Goal: Information Seeking & Learning: Find specific fact

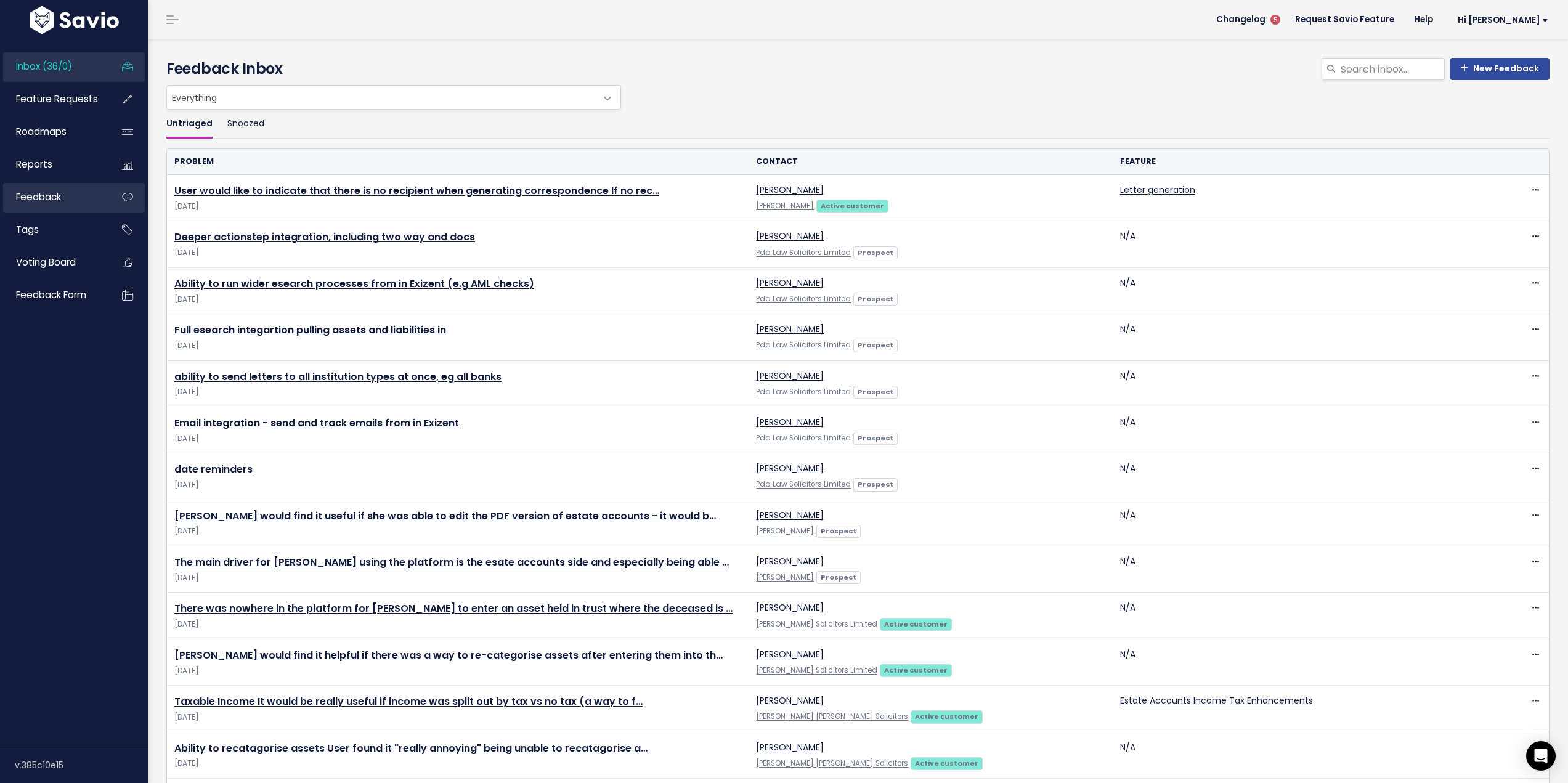
click at [51, 190] on link "Feedback" at bounding box center [53, 197] width 99 height 28
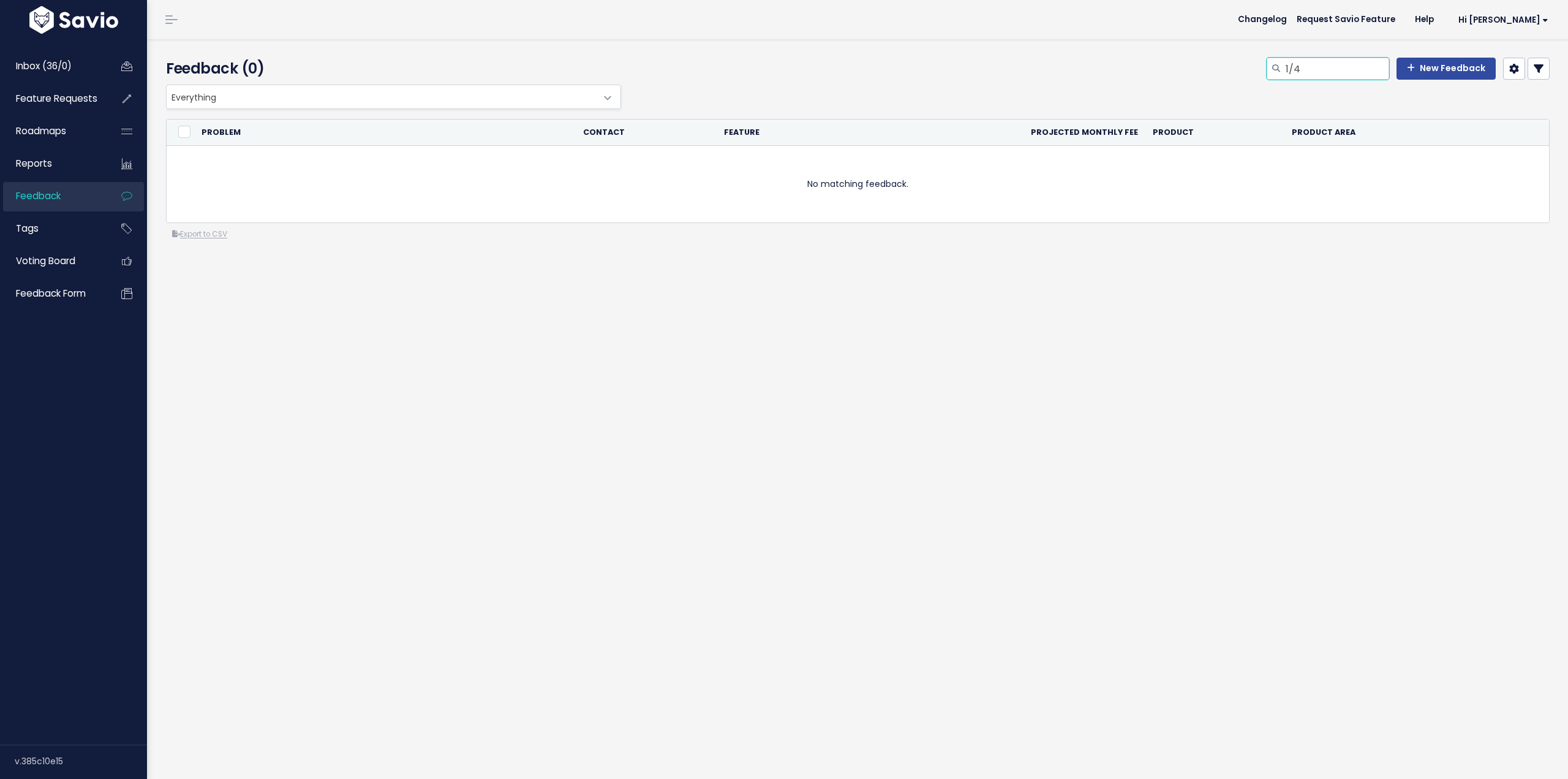
click at [1327, 66] on input "1/4" at bounding box center [1336, 69] width 105 height 22
type input "1"
type input "quarter"
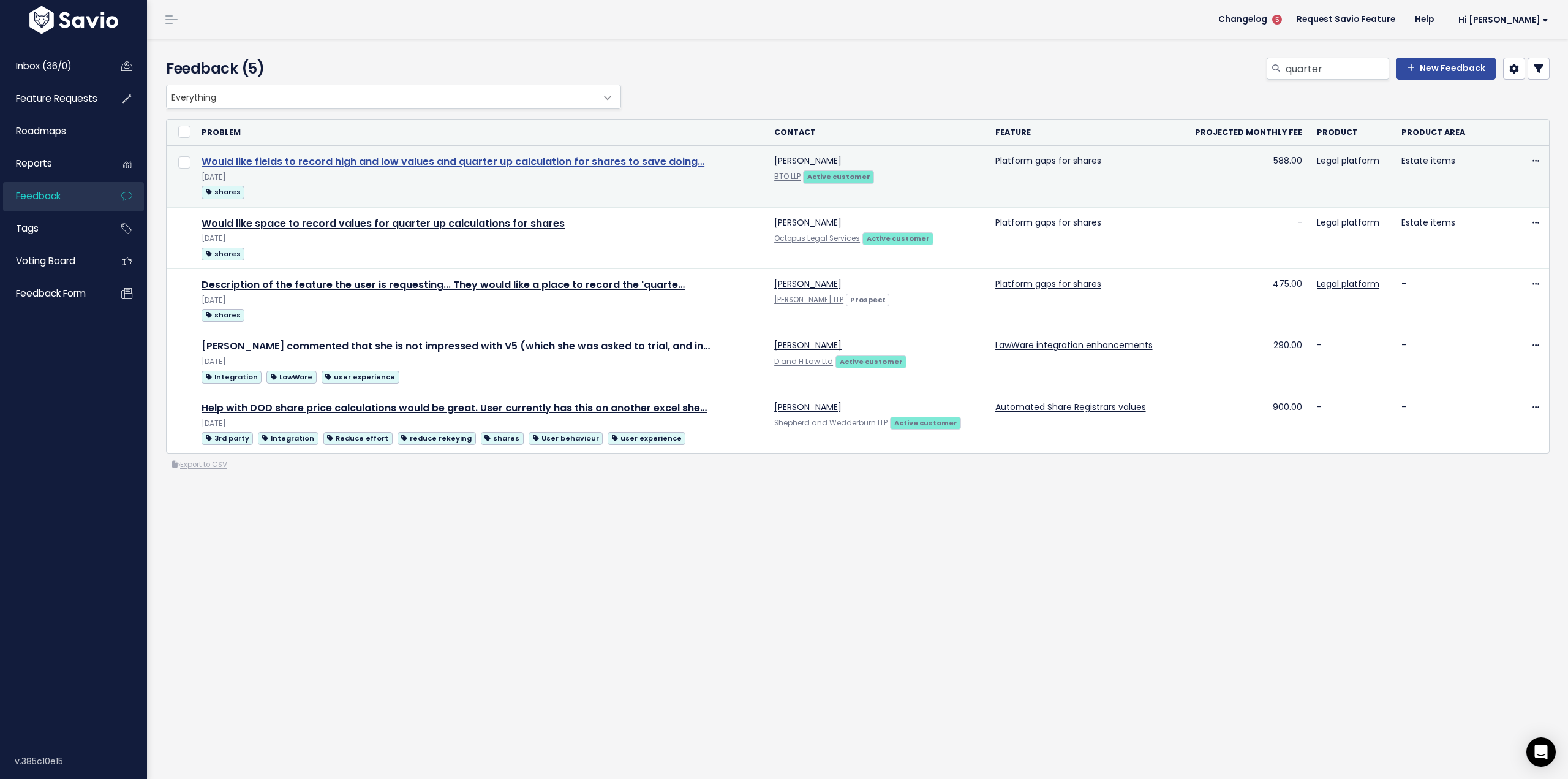
click at [683, 163] on link "Would like fields to record high and low values and quarter up calculation for …" at bounding box center [452, 162] width 503 height 14
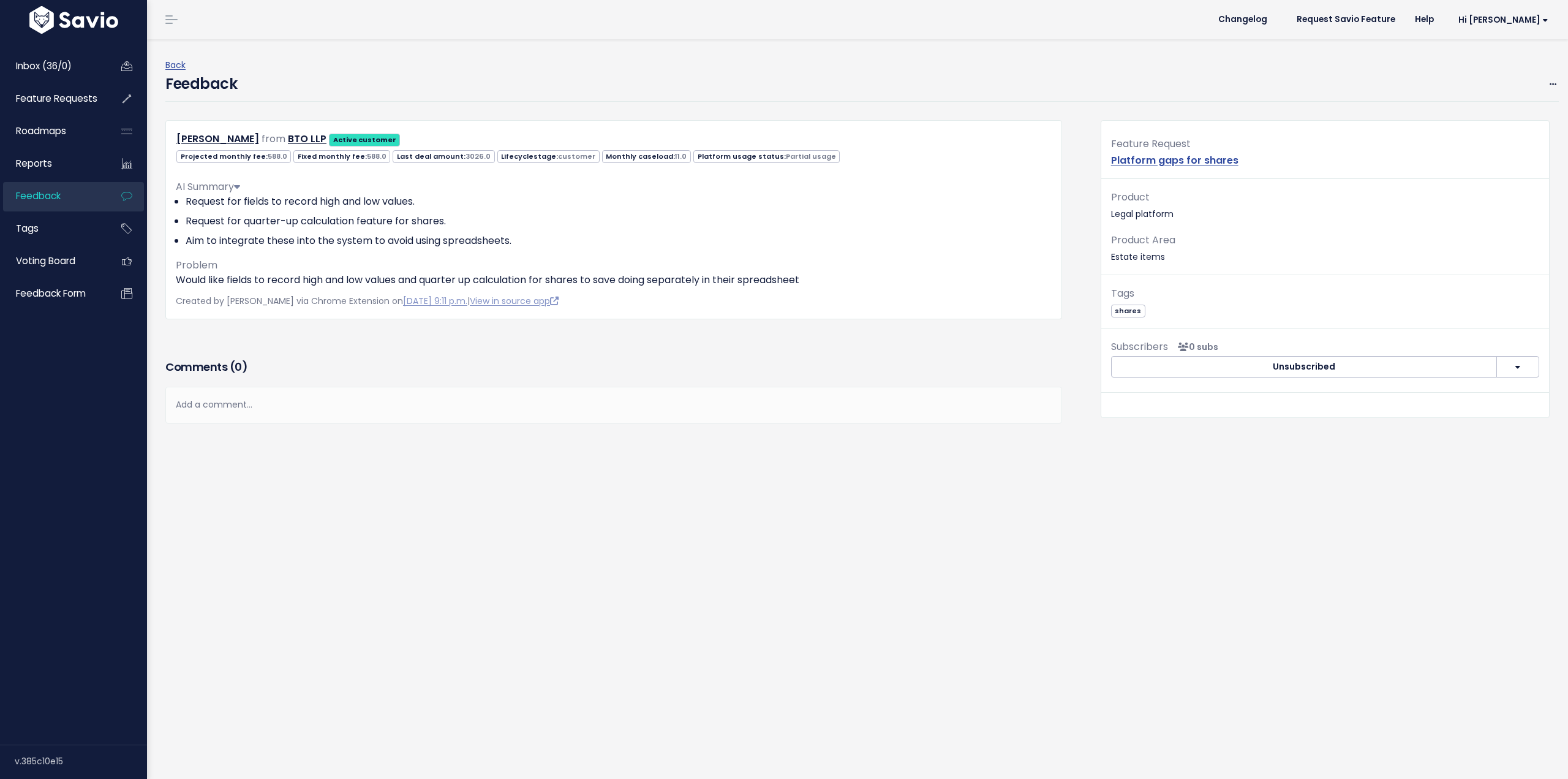
click at [240, 185] on icon at bounding box center [237, 186] width 6 height 10
click at [172, 62] on link "Back" at bounding box center [176, 65] width 20 height 12
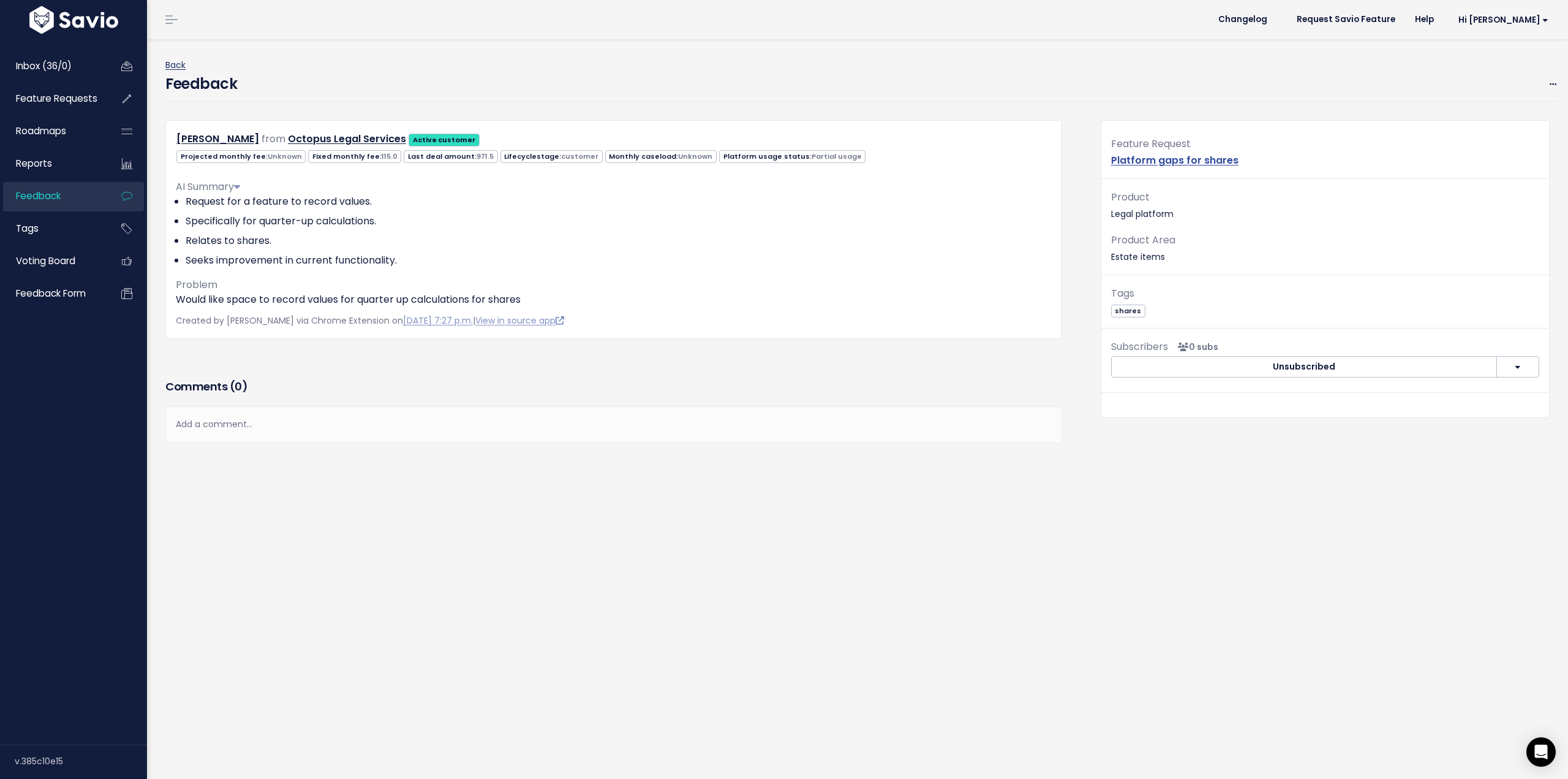
click at [172, 62] on link "Back" at bounding box center [176, 65] width 20 height 12
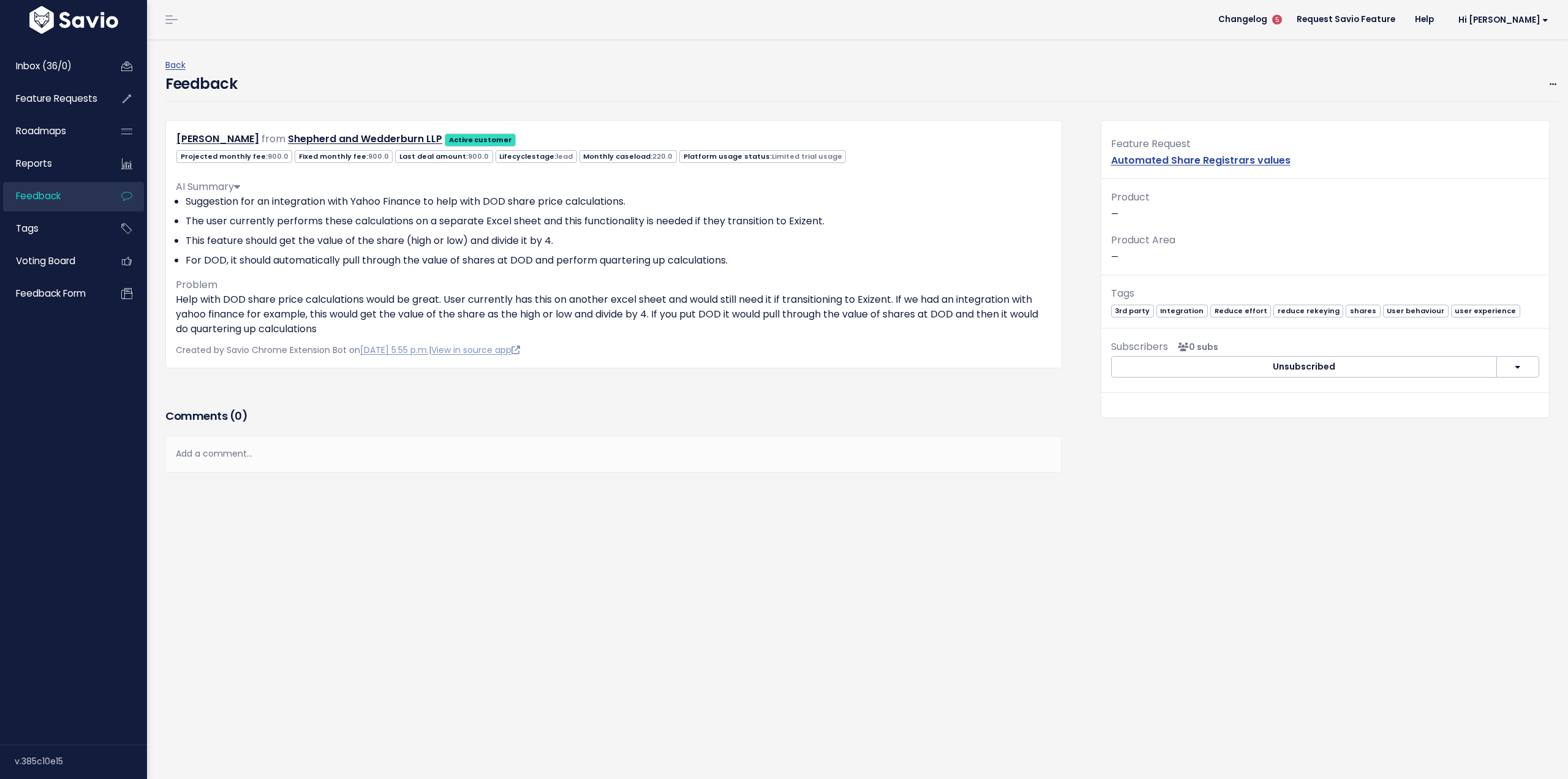
click at [240, 184] on icon at bounding box center [237, 186] width 6 height 10
click at [171, 69] on link "Back" at bounding box center [176, 65] width 20 height 12
